Goal: Register for event/course

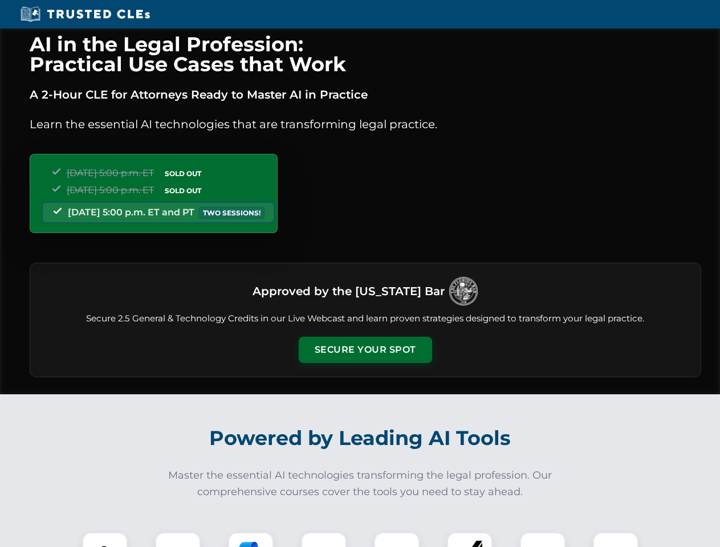
click at [365, 350] on button "Secure Your Spot" at bounding box center [365, 350] width 133 height 26
click at [105, 540] on img at bounding box center [104, 555] width 33 height 33
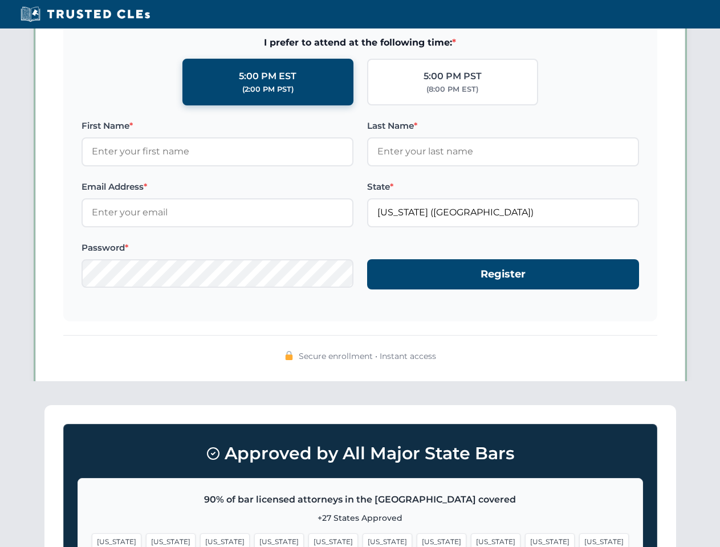
click at [417, 540] on span "[US_STATE]" at bounding box center [442, 542] width 50 height 17
click at [525, 540] on span "[US_STATE]" at bounding box center [550, 542] width 50 height 17
